Goal: Navigation & Orientation: Find specific page/section

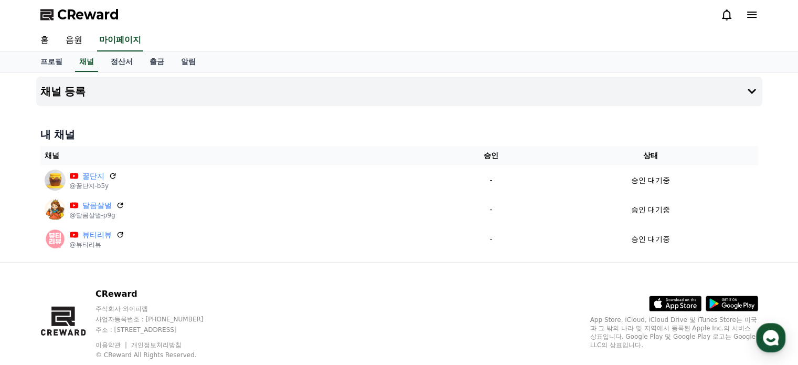
click at [77, 16] on span "CReward" at bounding box center [88, 14] width 62 height 17
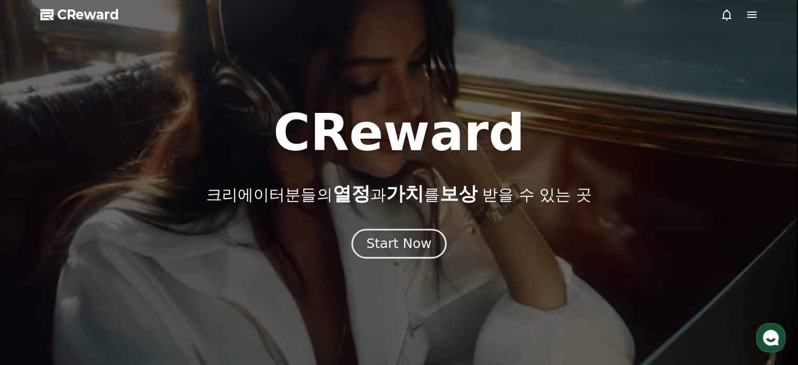
click at [394, 255] on button "Start Now" at bounding box center [398, 243] width 95 height 30
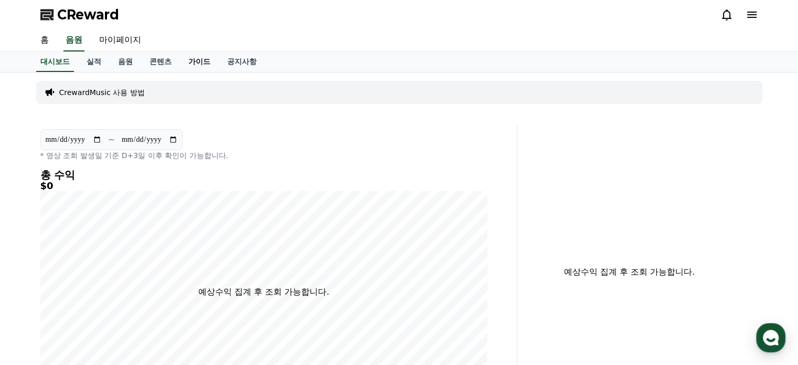
click at [198, 61] on link "가이드" at bounding box center [199, 62] width 39 height 20
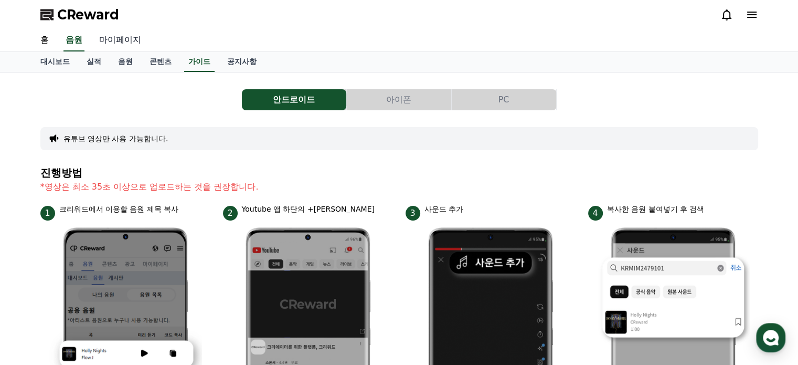
click at [124, 44] on link "마이페이지" at bounding box center [120, 40] width 59 height 22
select select "**********"
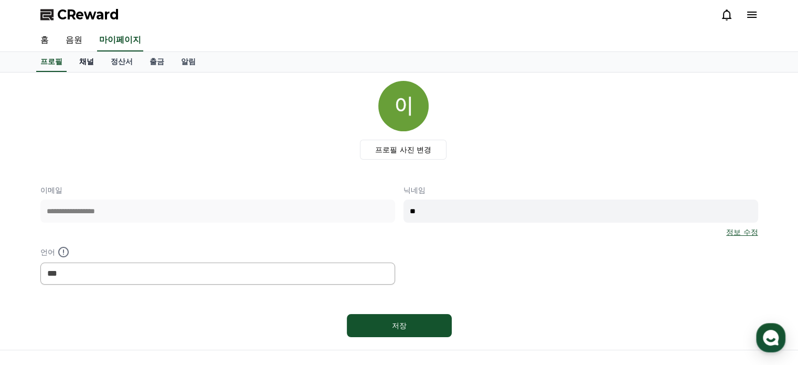
click at [89, 60] on link "채널" at bounding box center [86, 62] width 31 height 20
